Goal: Task Accomplishment & Management: Use online tool/utility

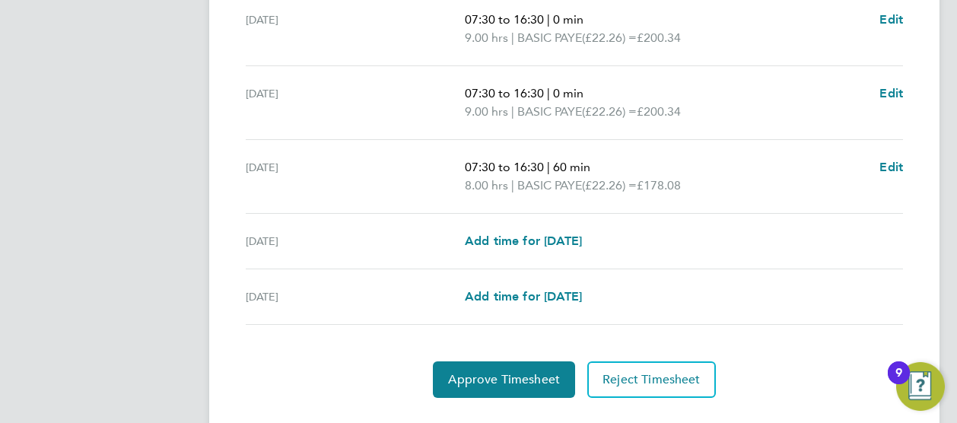
scroll to position [673, 0]
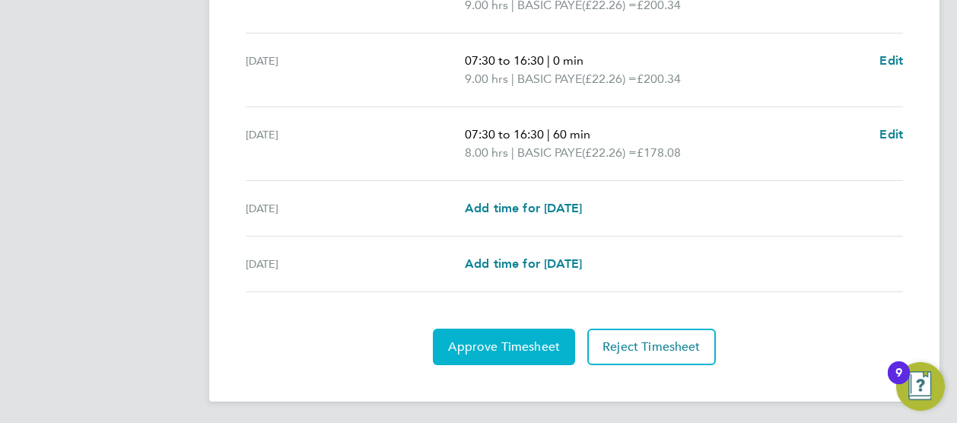
click at [489, 344] on span "Approve Timesheet" at bounding box center [504, 346] width 112 height 15
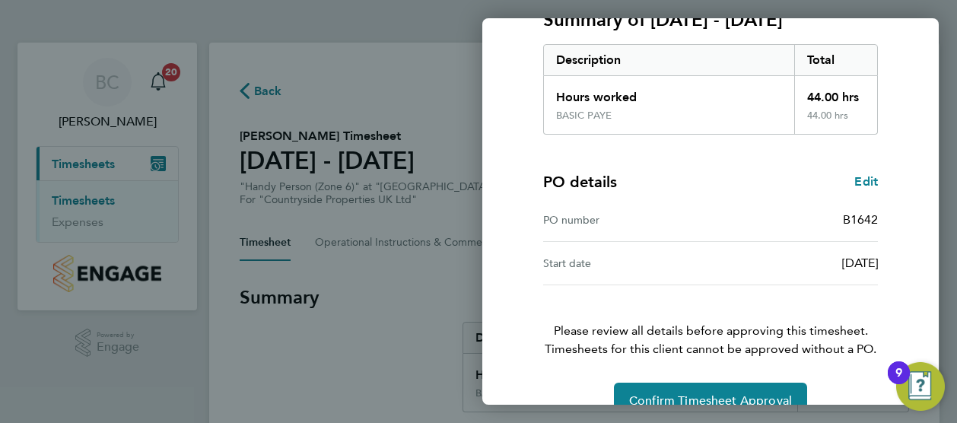
scroll to position [261, 0]
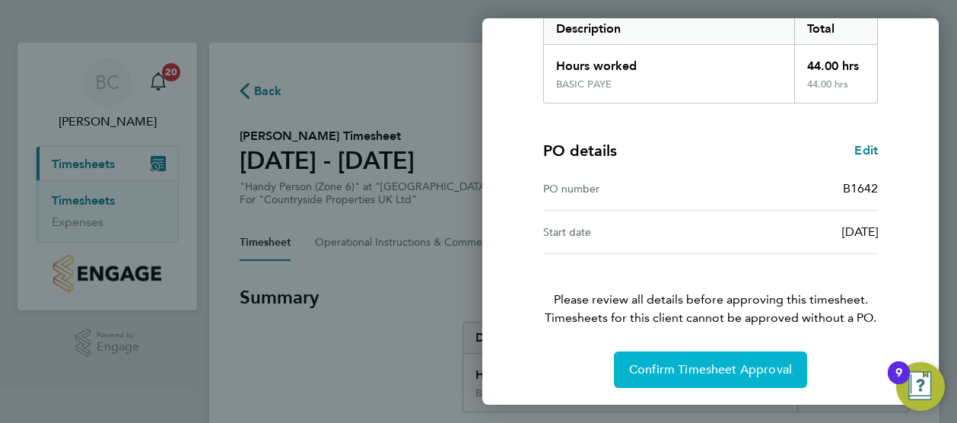
click at [714, 362] on span "Confirm Timesheet Approval" at bounding box center [710, 369] width 163 height 15
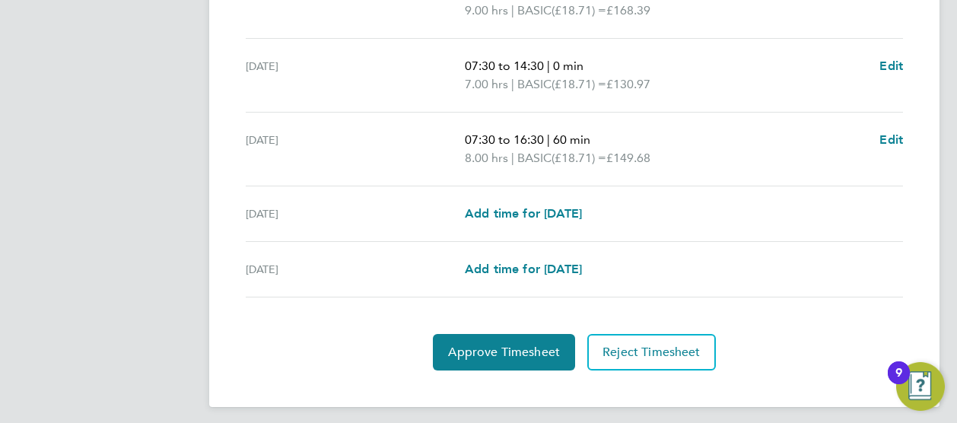
scroll to position [673, 0]
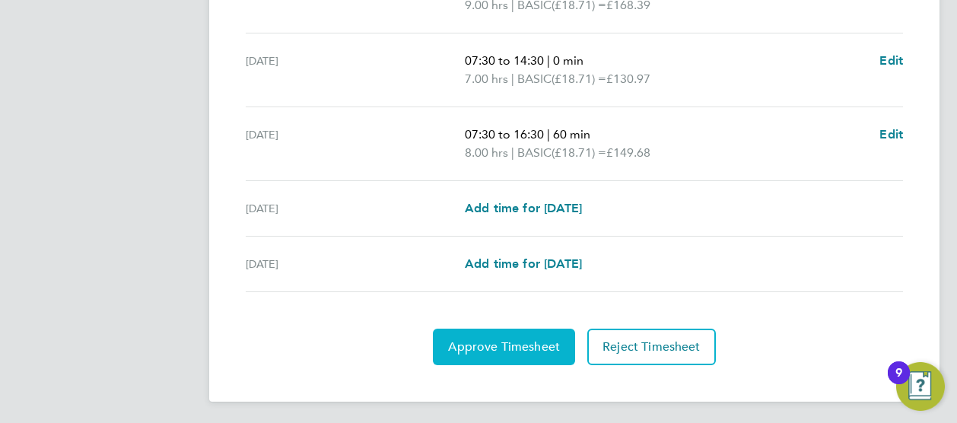
click at [492, 346] on span "Approve Timesheet" at bounding box center [504, 346] width 112 height 15
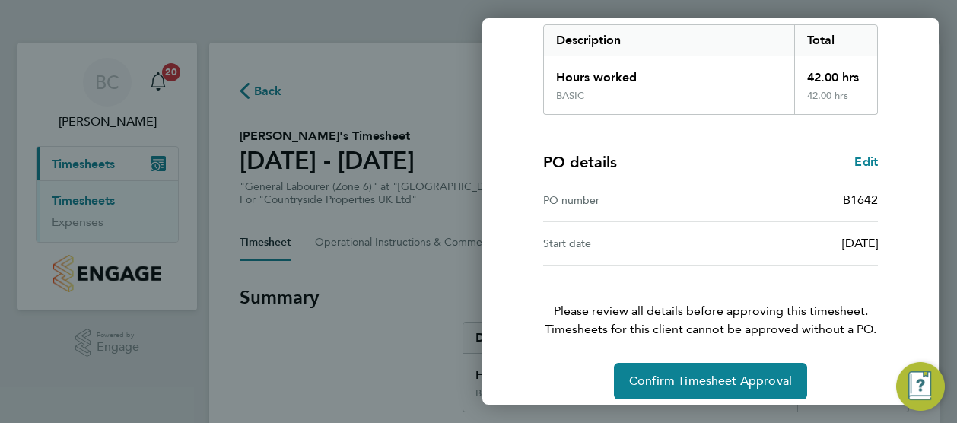
scroll to position [261, 0]
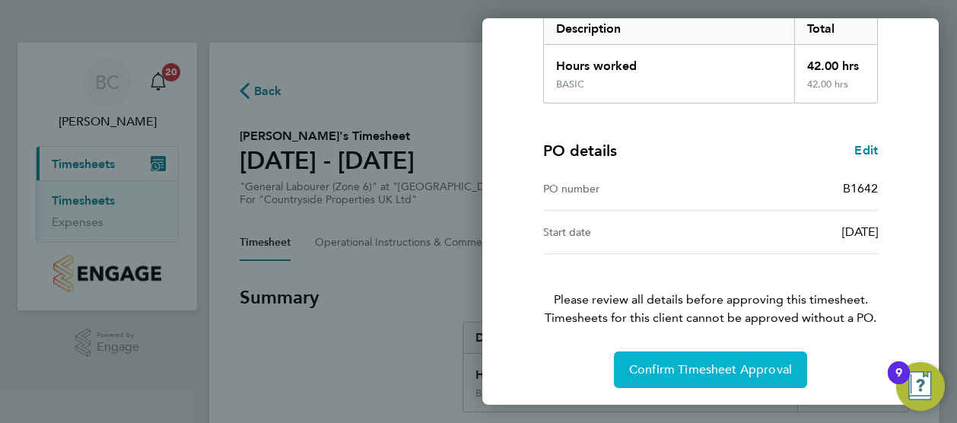
click at [694, 362] on span "Confirm Timesheet Approval" at bounding box center [710, 369] width 163 height 15
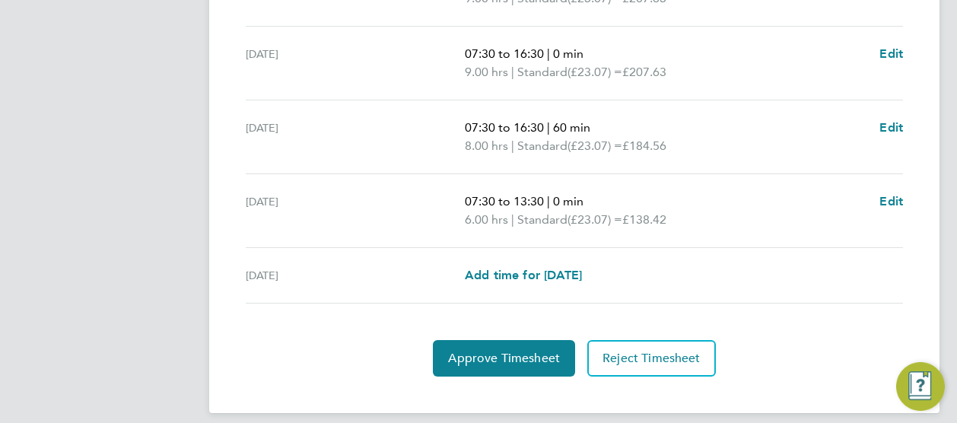
scroll to position [692, 0]
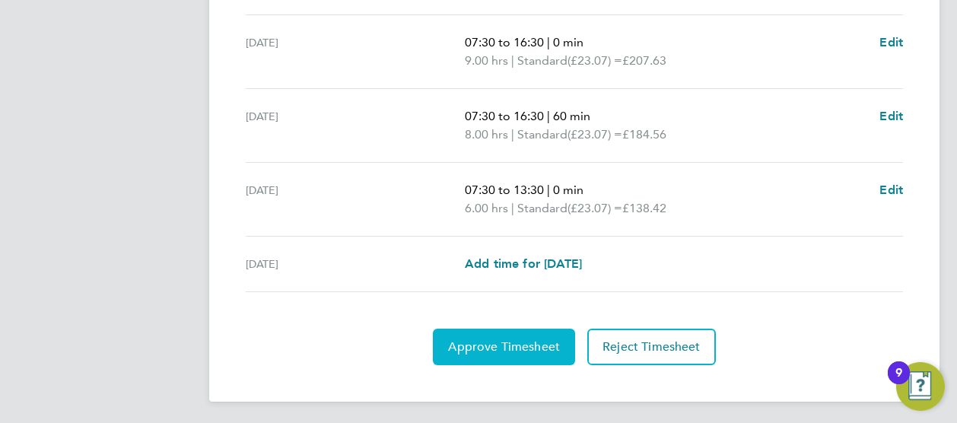
click at [518, 336] on button "Approve Timesheet" at bounding box center [504, 347] width 142 height 37
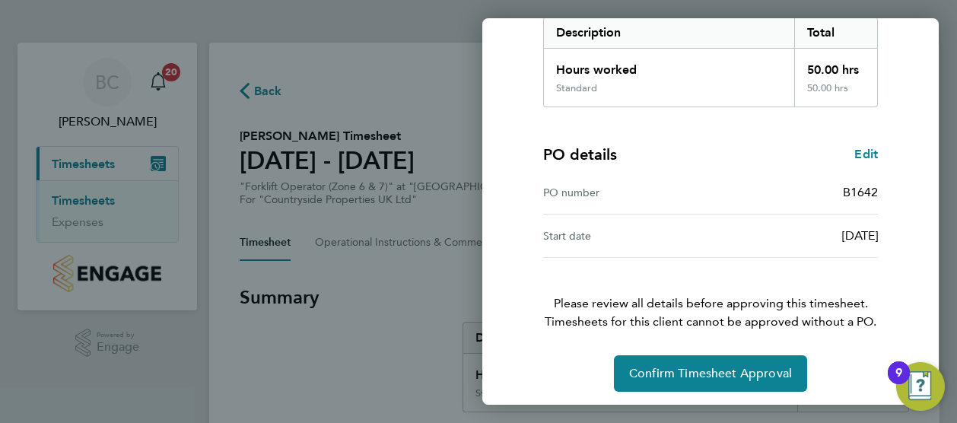
scroll to position [261, 0]
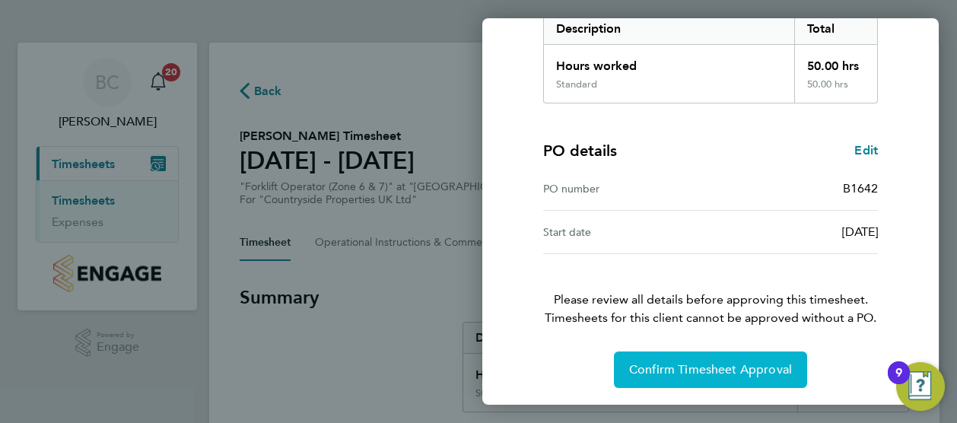
click at [720, 358] on button "Confirm Timesheet Approval" at bounding box center [710, 370] width 193 height 37
